Goal: Communication & Community: Participate in discussion

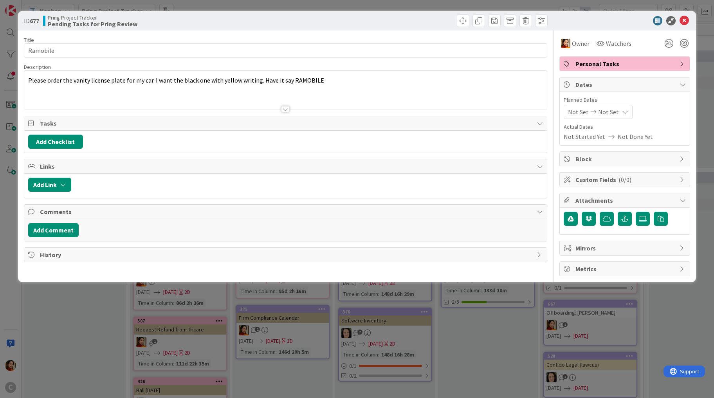
click at [110, 327] on div "ID 677 Pring Project Tracker Pending Tasks for Pring Review Title 8 / 128 Ramob…" at bounding box center [357, 199] width 714 height 398
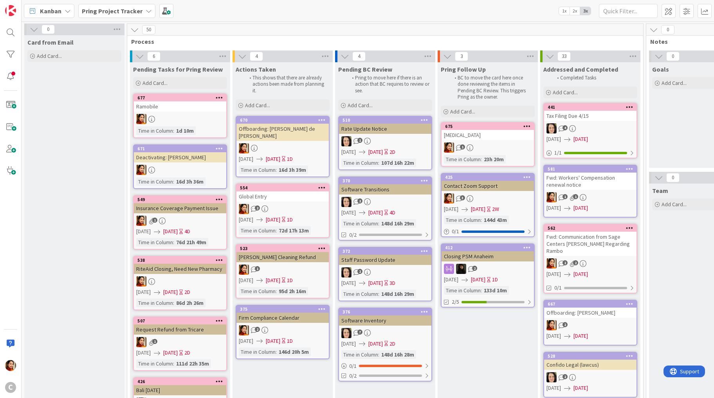
click at [134, 11] on b "Pring Project Tracker" at bounding box center [112, 11] width 61 height 8
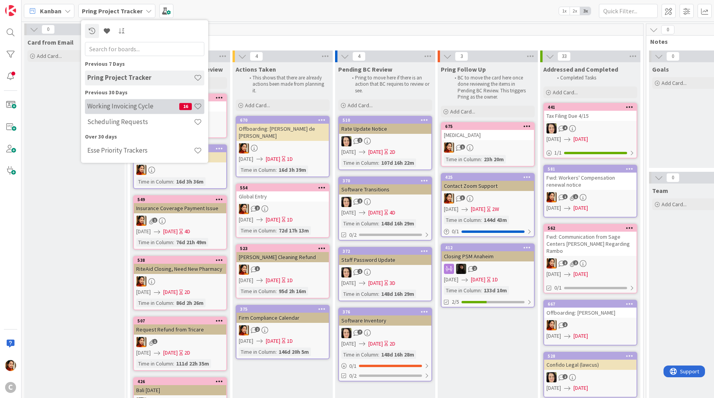
click at [117, 108] on h4 "Working Invoicing Cycle" at bounding box center [133, 106] width 92 height 8
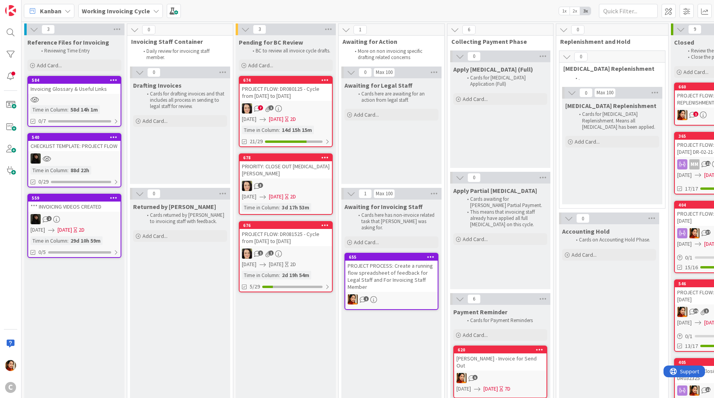
scroll to position [39, 0]
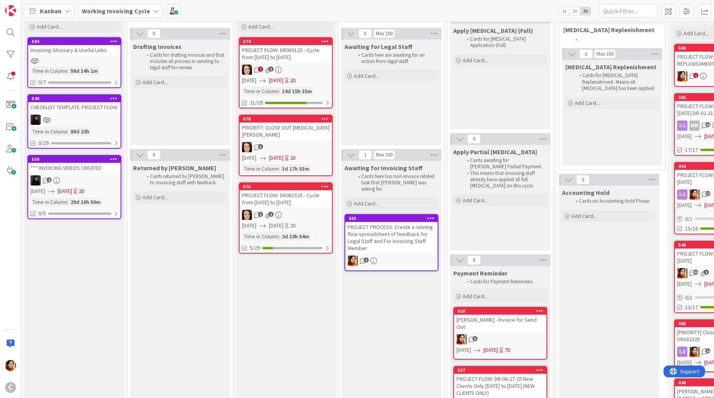
click at [300, 72] on div "7 1" at bounding box center [285, 70] width 92 height 10
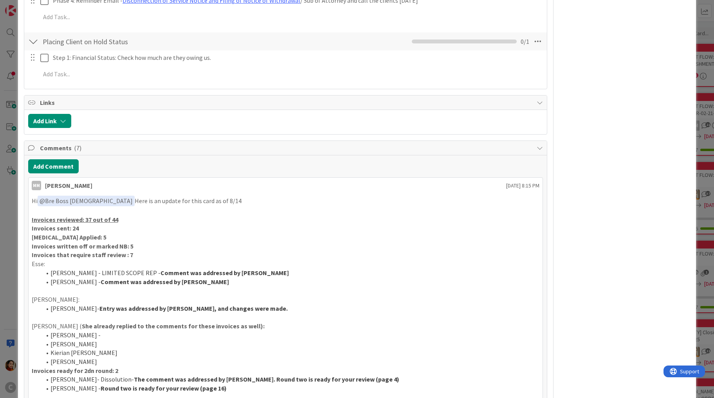
scroll to position [541, 0]
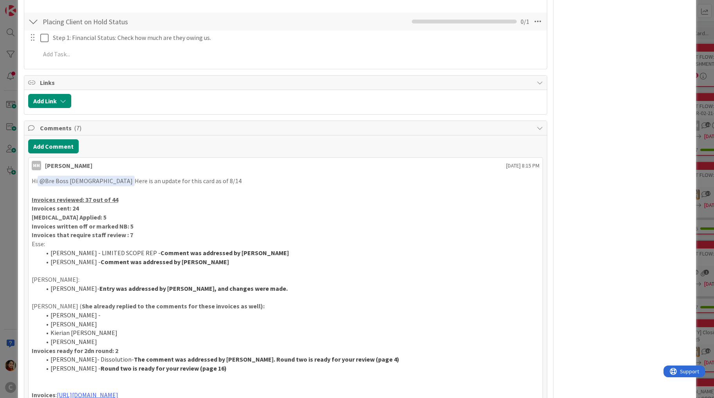
click at [3, 174] on div "ID 674 Working Invoicing Cycle Pending for BC Review Title 59 / 128 PROJECT FLO…" at bounding box center [357, 199] width 714 height 398
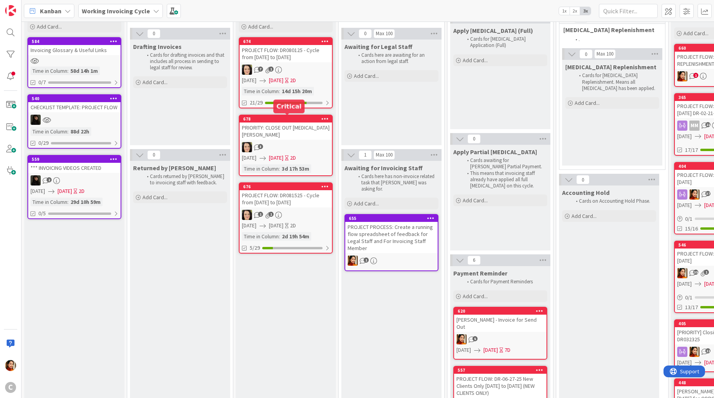
click at [299, 142] on div "3" at bounding box center [285, 147] width 92 height 10
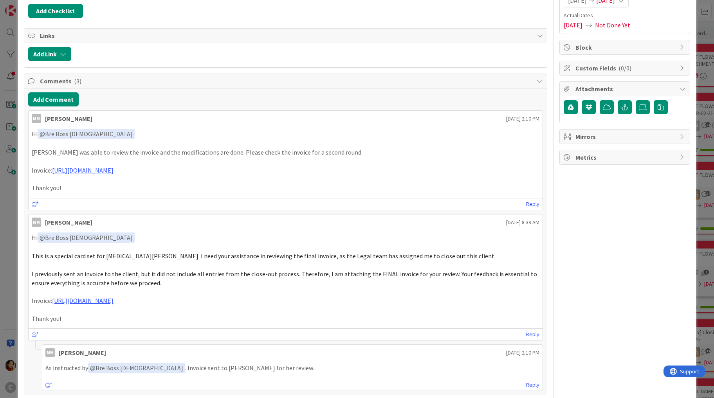
scroll to position [107, 0]
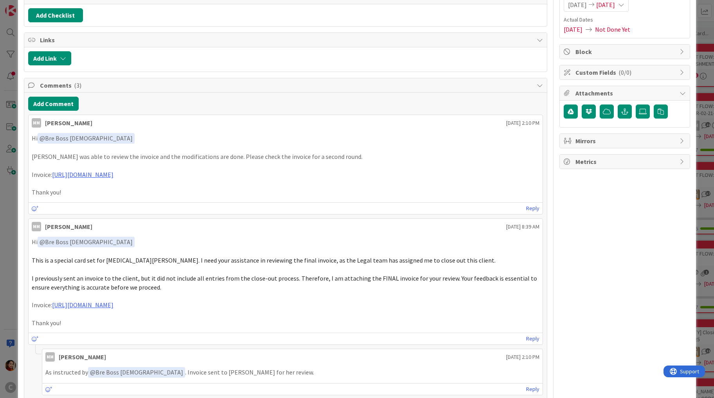
click at [2, 141] on div "ID 678 Working Invoicing Cycle Pending for BC Review Title 31 / 128 PRIORITY: C…" at bounding box center [357, 199] width 714 height 398
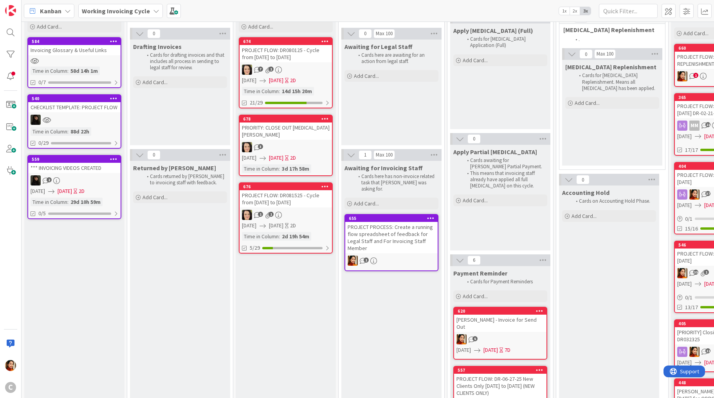
click at [309, 210] on div "1 1" at bounding box center [285, 215] width 92 height 10
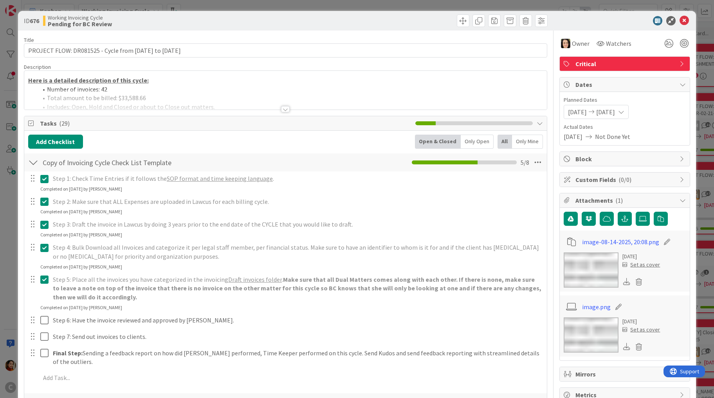
scroll to position [52, 0]
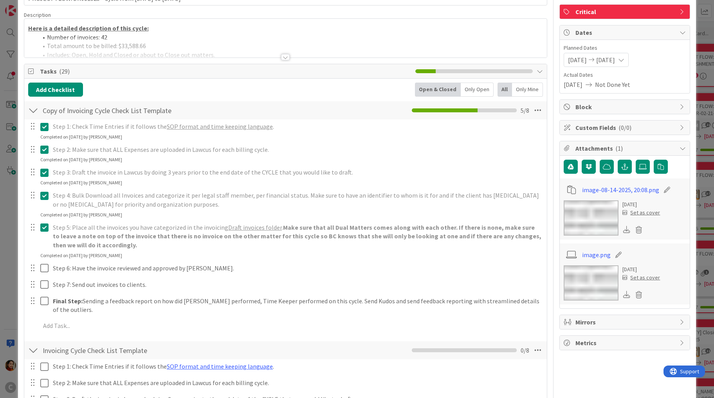
click at [11, 237] on div "ID 676 Working Invoicing Cycle Pending for BC Review Title 57 / 128 PROJECT FLO…" at bounding box center [357, 199] width 714 height 398
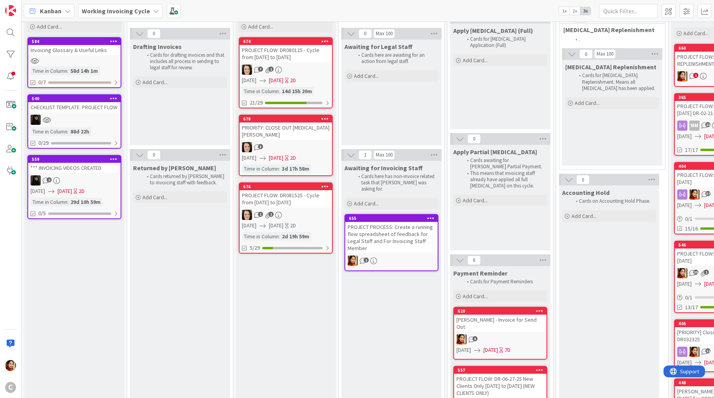
click at [145, 7] on b "Working Invoicing Cycle" at bounding box center [116, 11] width 68 height 8
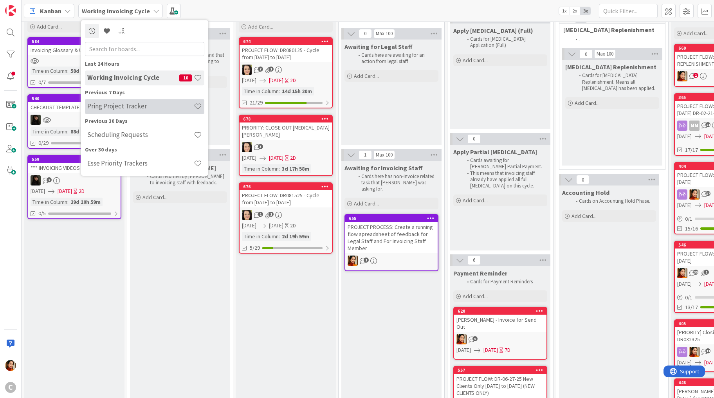
click at [111, 108] on h4 "Pring Project Tracker" at bounding box center [140, 106] width 106 height 8
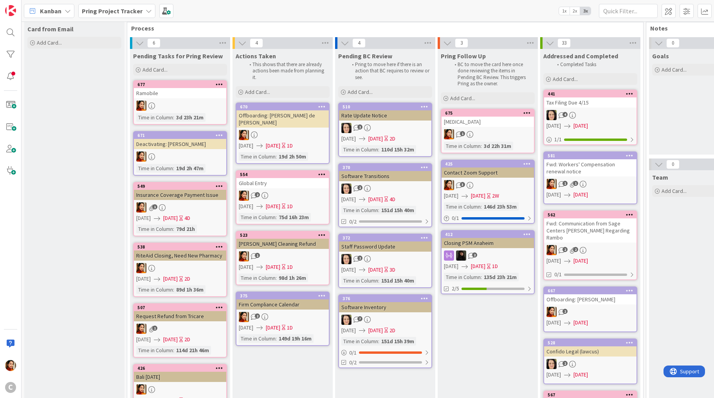
scroll to position [14, 0]
click at [489, 127] on link "675 [MEDICAL_DATA] 1 Time in Column : 3d 22h 31m" at bounding box center [487, 130] width 94 height 45
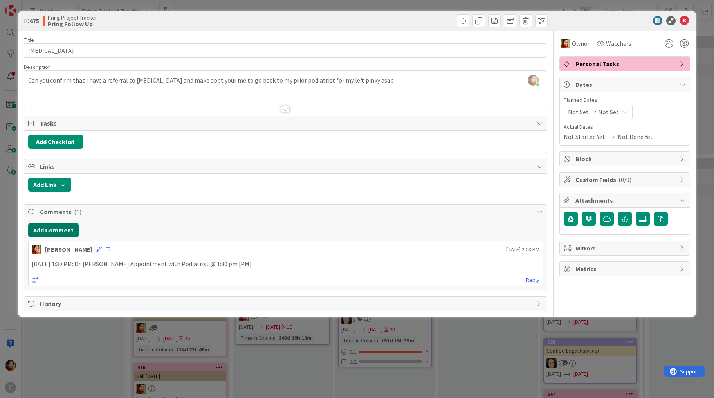
click at [47, 229] on button "Add Comment" at bounding box center [53, 230] width 50 height 14
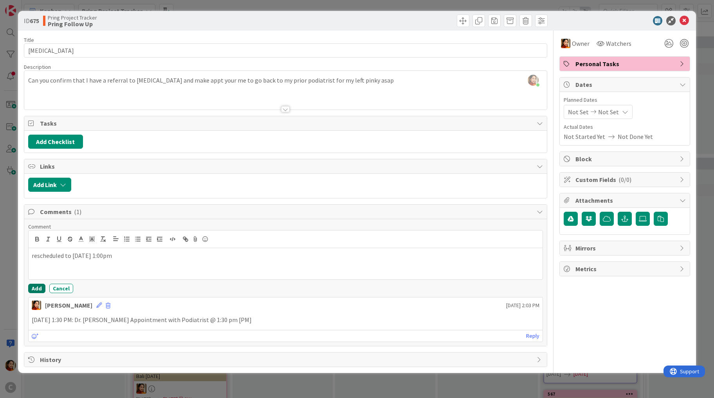
click at [34, 286] on button "Add" at bounding box center [36, 288] width 17 height 9
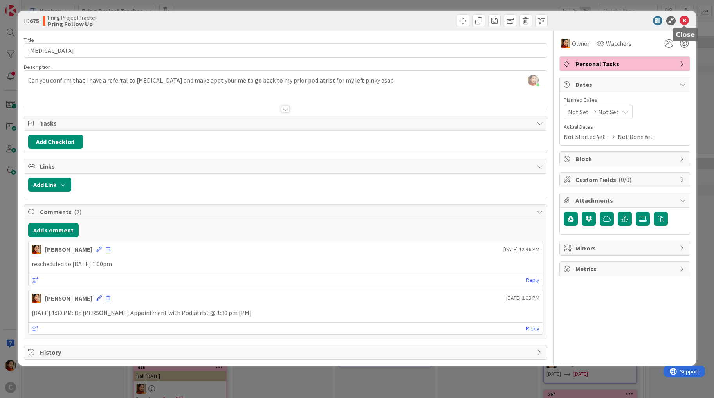
click at [684, 19] on icon at bounding box center [683, 20] width 9 height 9
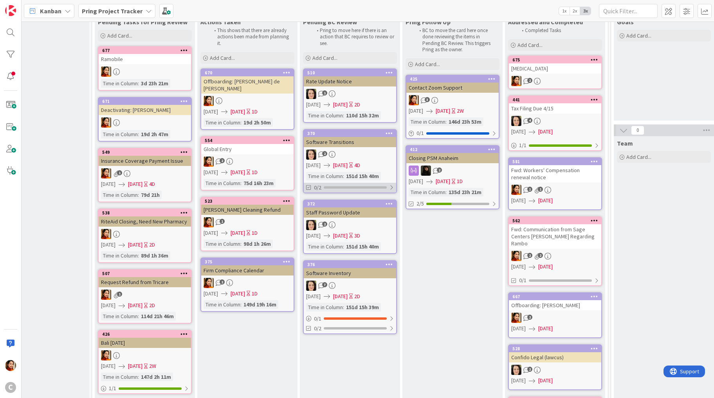
scroll to position [48, 35]
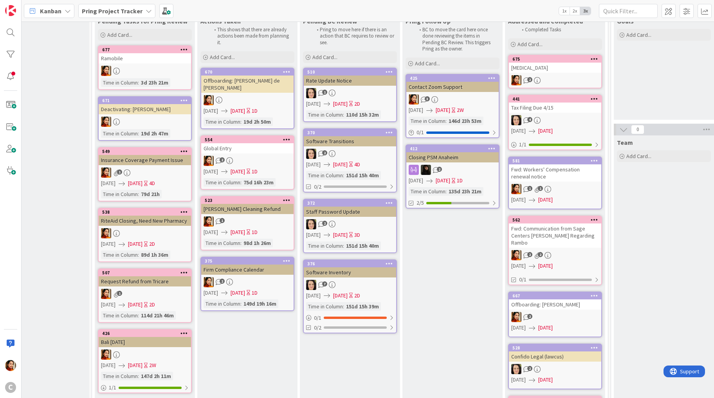
drag, startPoint x: 500, startPoint y: 131, endPoint x: 261, endPoint y: 0, distance: 272.1
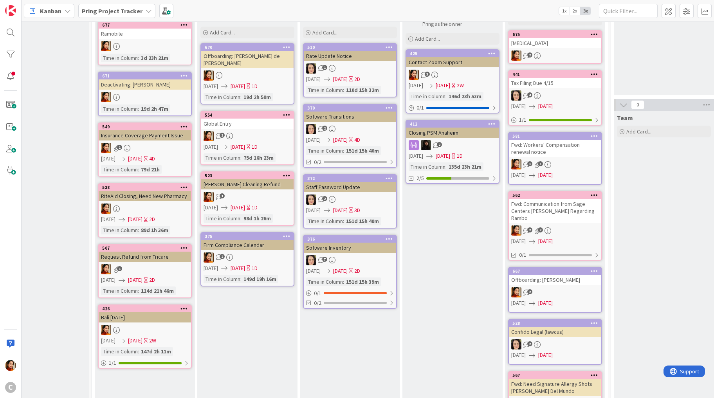
scroll to position [70, 35]
